Goal: Transaction & Acquisition: Purchase product/service

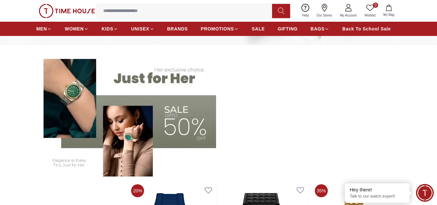
scroll to position [129, 0]
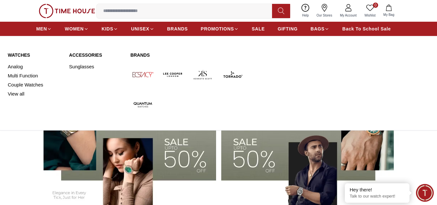
click at [21, 56] on link "Watches" at bounding box center [35, 55] width 54 height 6
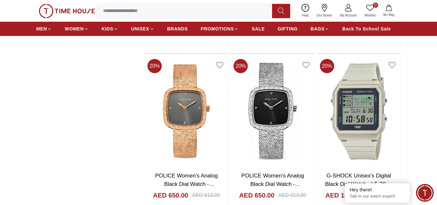
scroll to position [744, 0]
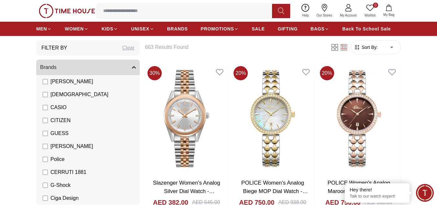
scroll to position [65, 0]
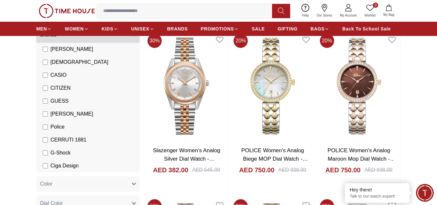
click at [53, 98] on span "GUESS" at bounding box center [59, 101] width 18 height 8
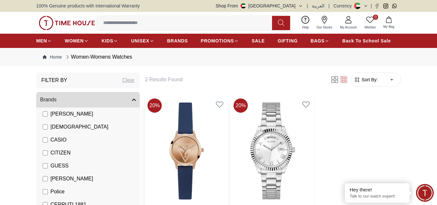
scroll to position [32, 0]
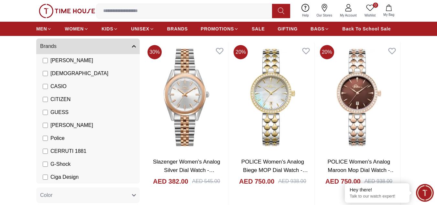
scroll to position [65, 0]
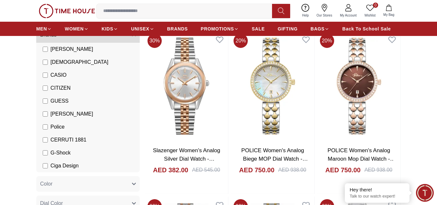
click at [63, 139] on span "CERRUTI 1881" at bounding box center [68, 140] width 36 height 8
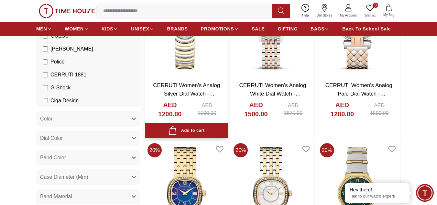
scroll to position [129, 0]
